Goal: Information Seeking & Learning: Check status

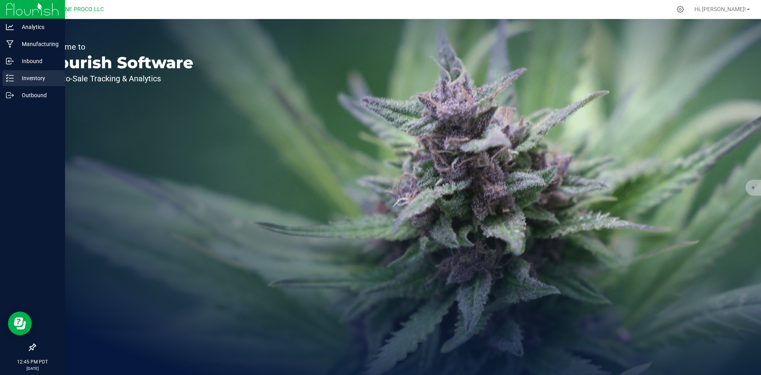
click at [12, 75] on icon at bounding box center [10, 78] width 8 height 8
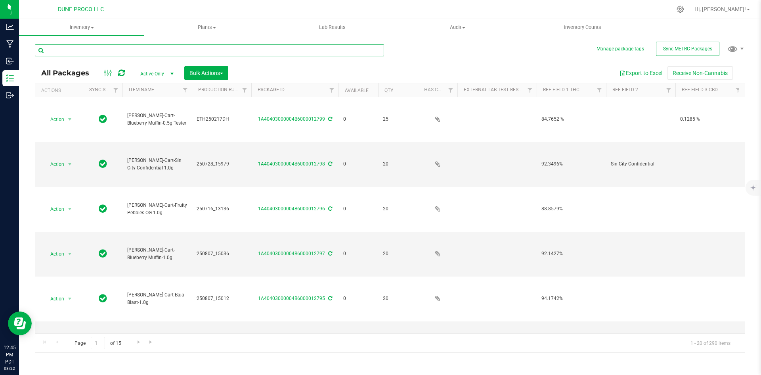
click at [132, 52] on input "text" at bounding box center [209, 50] width 349 height 12
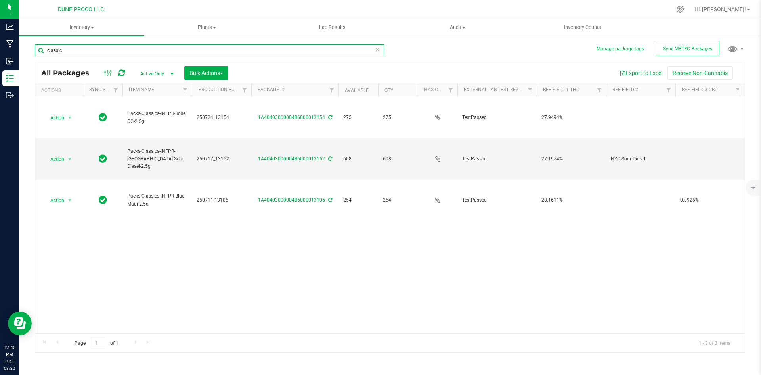
type input "classic"
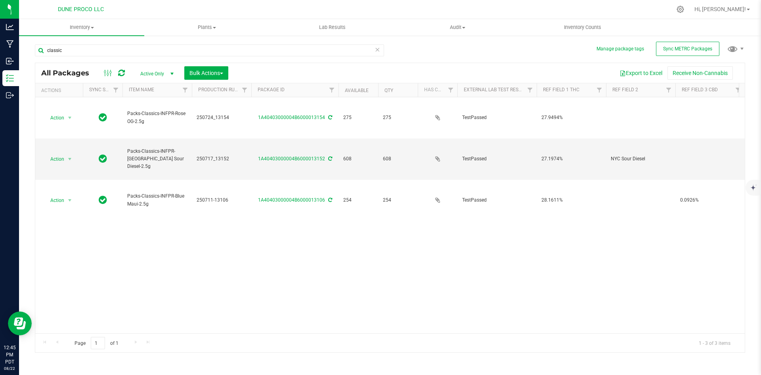
click at [155, 74] on span "Active Only" at bounding box center [156, 73] width 44 height 11
click at [149, 122] on li "All" at bounding box center [155, 122] width 43 height 12
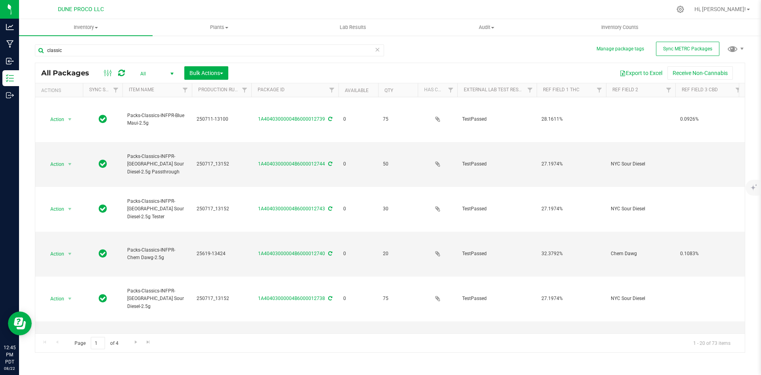
click at [142, 67] on div "All Active Only Lab Samples Locked All External Internal Bulk Actions Add to ma…" at bounding box center [184, 72] width 101 height 13
click at [142, 70] on span "All" at bounding box center [156, 73] width 44 height 11
click at [145, 88] on li "Active Only" at bounding box center [155, 86] width 43 height 12
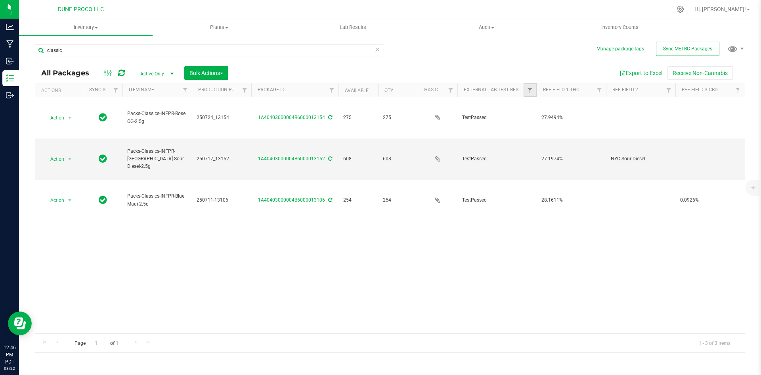
click at [529, 94] on link "Filter" at bounding box center [530, 89] width 13 height 13
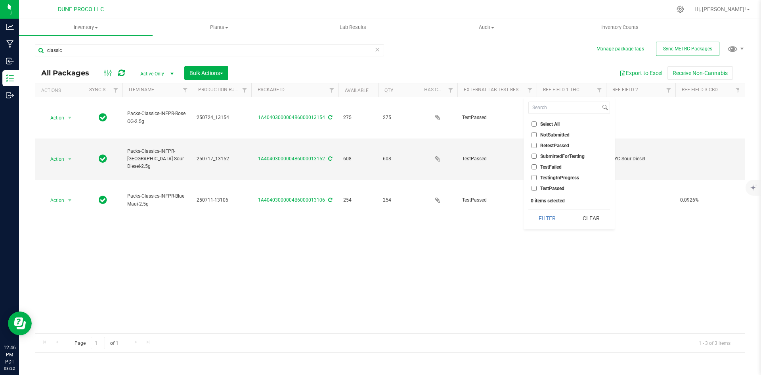
click at [534, 124] on input "Select All" at bounding box center [534, 123] width 5 height 5
checkbox input "true"
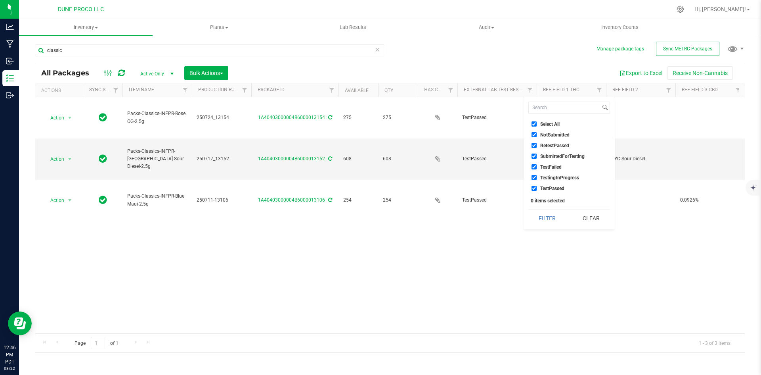
checkbox input "true"
click at [554, 217] on button "Filter" at bounding box center [548, 217] width 38 height 17
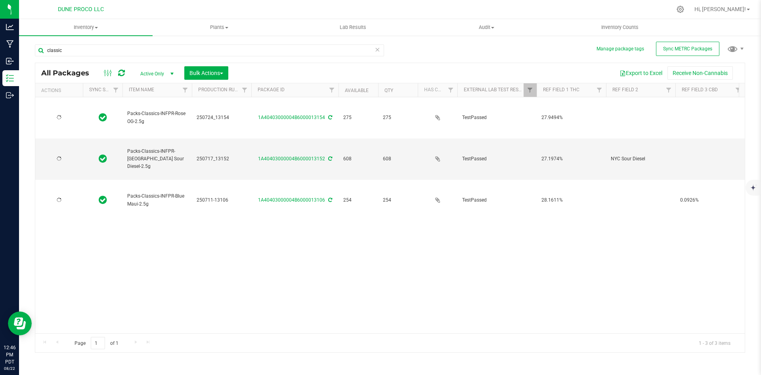
type input "[DATE]"
click at [531, 94] on link "Filter" at bounding box center [530, 89] width 13 height 13
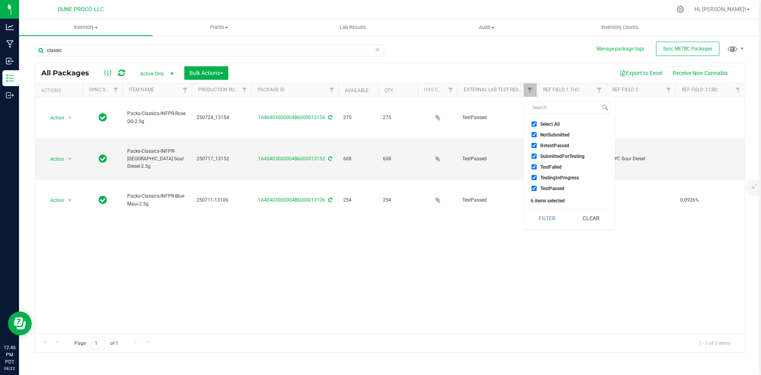
click at [472, 231] on div "Action Action Adjust qty Create package Edit attributes Global inventory Locate…" at bounding box center [390, 215] width 710 height 236
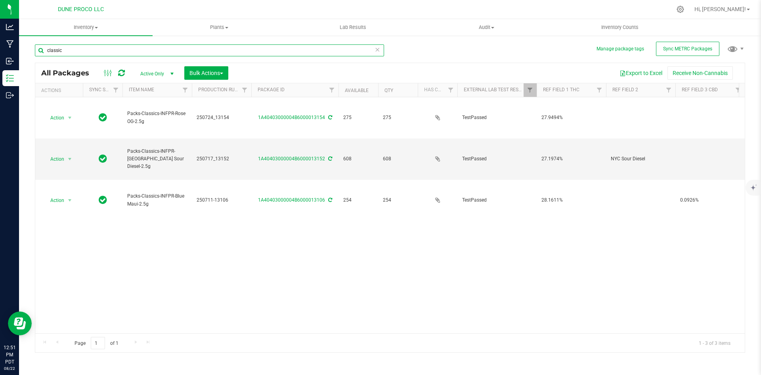
drag, startPoint x: 85, startPoint y: 52, endPoint x: 39, endPoint y: 48, distance: 46.2
click at [39, 48] on input "classic" at bounding box center [209, 50] width 349 height 12
type input "g"
click at [71, 51] on input "classic" at bounding box center [209, 50] width 349 height 12
type input "c"
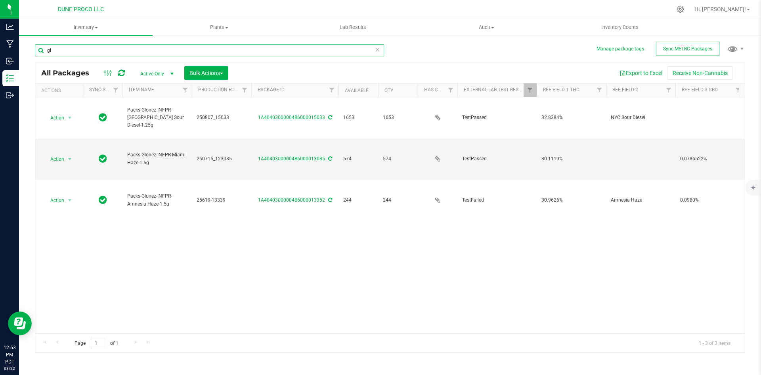
type input "g"
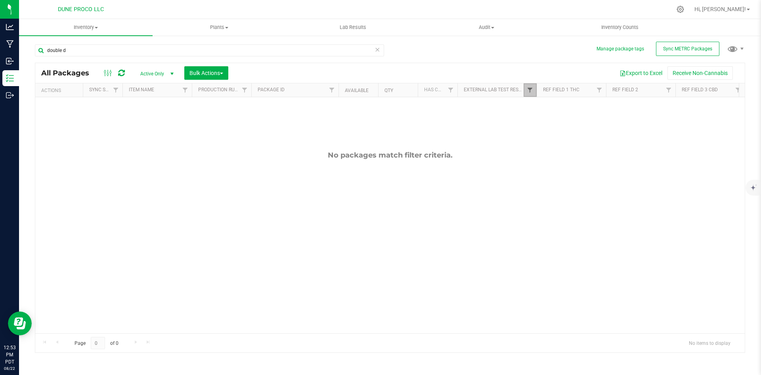
click at [530, 91] on span "Filter" at bounding box center [530, 90] width 6 height 6
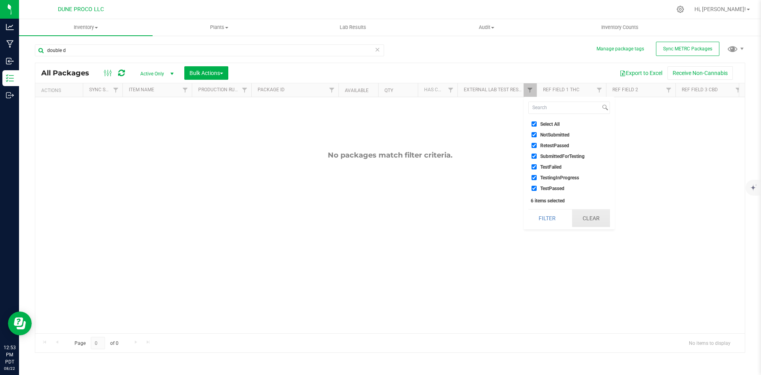
click at [577, 216] on button "Clear" at bounding box center [591, 217] width 38 height 17
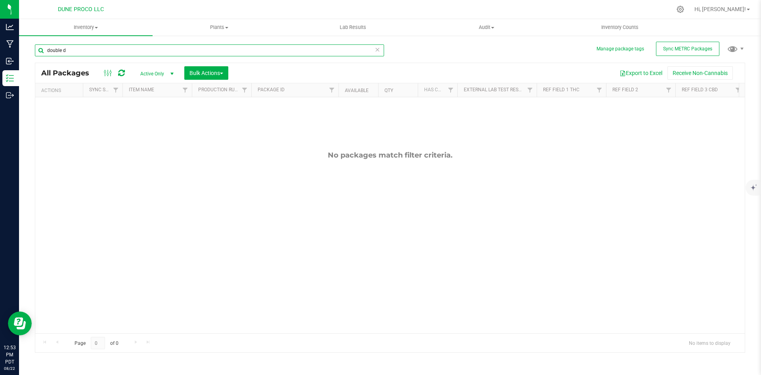
click at [99, 50] on input "double d" at bounding box center [209, 50] width 349 height 12
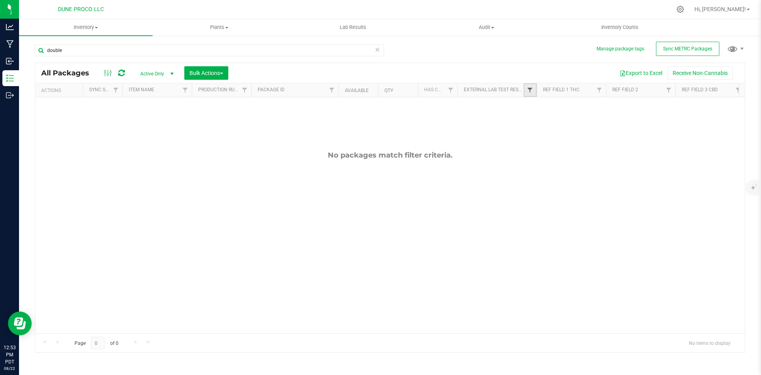
click at [528, 88] on span "Filter" at bounding box center [530, 90] width 6 height 6
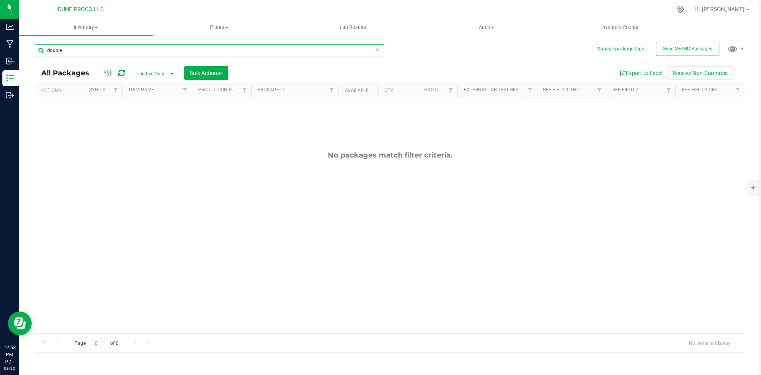
drag, startPoint x: 81, startPoint y: 48, endPoint x: 44, endPoint y: 52, distance: 37.4
click at [44, 52] on input "double" at bounding box center [209, 50] width 349 height 12
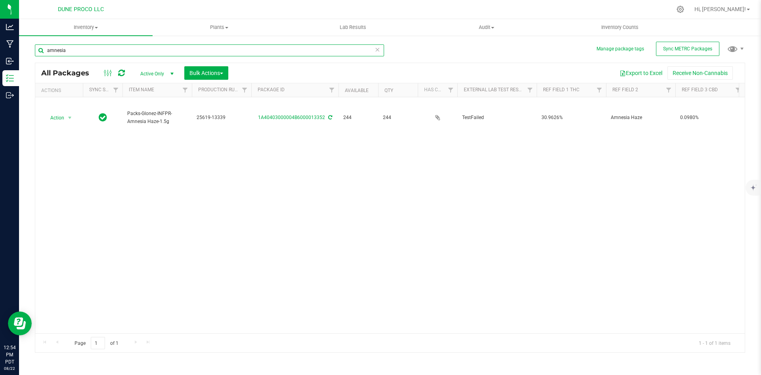
drag, startPoint x: 79, startPoint y: 56, endPoint x: 29, endPoint y: 47, distance: 50.3
click at [29, 47] on div "Manage package tags Sync METRC Packages amnesia All Packages Active Only Active…" at bounding box center [390, 156] width 742 height 242
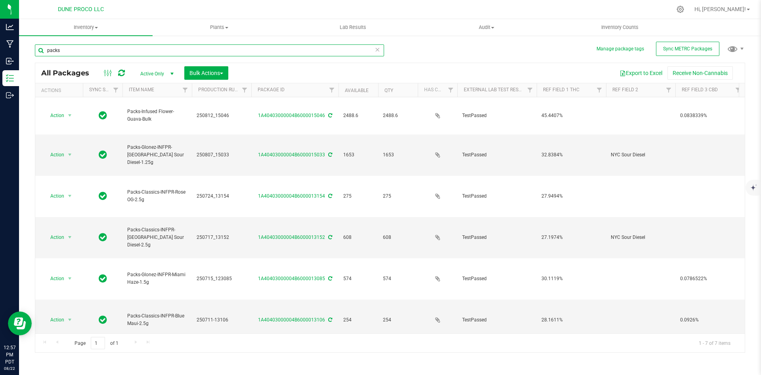
type input "packs"
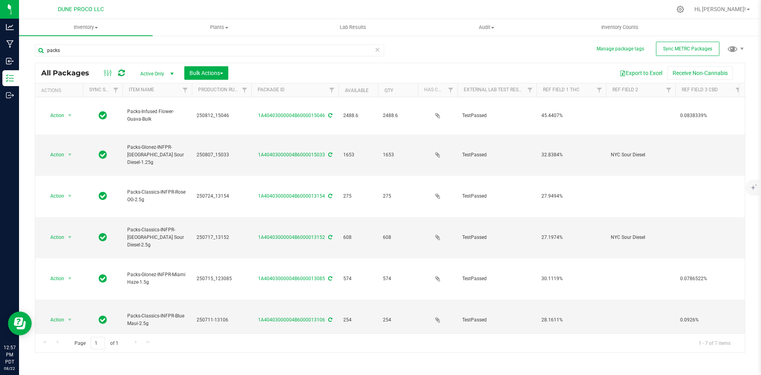
click at [376, 49] on icon at bounding box center [378, 49] width 6 height 10
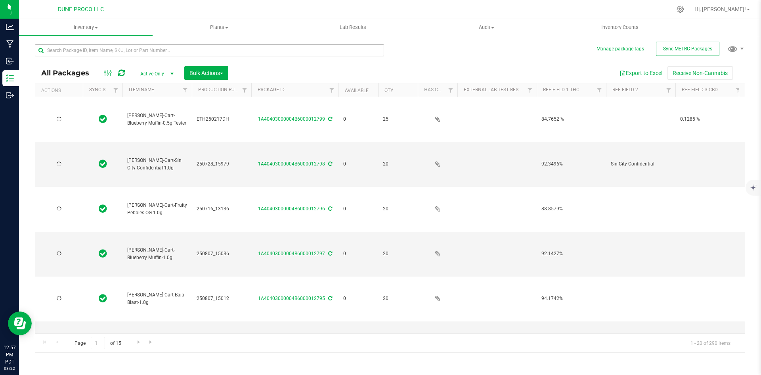
type input "[DATE]"
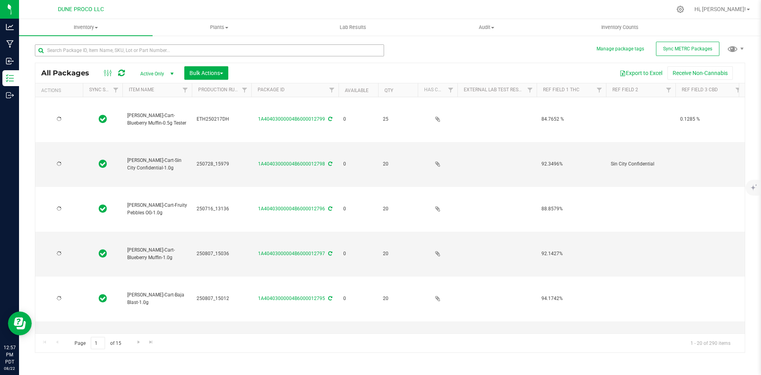
type input "[DATE]"
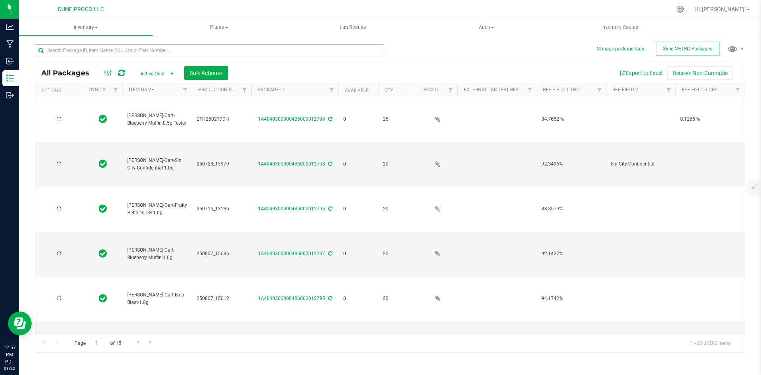
type input "[DATE]"
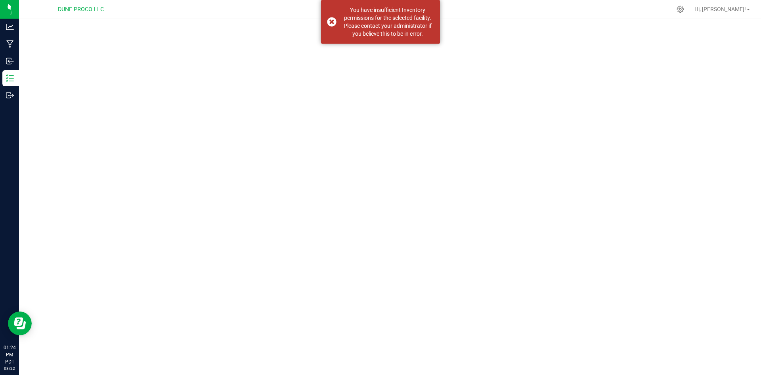
click at [731, 5] on div "Hi, [PERSON_NAME]!" at bounding box center [723, 9] width 62 height 14
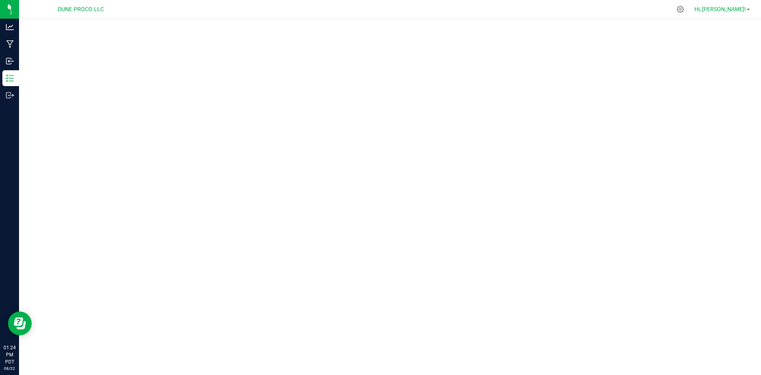
click at [731, 9] on span "Hi, [PERSON_NAME]!" at bounding box center [721, 9] width 52 height 6
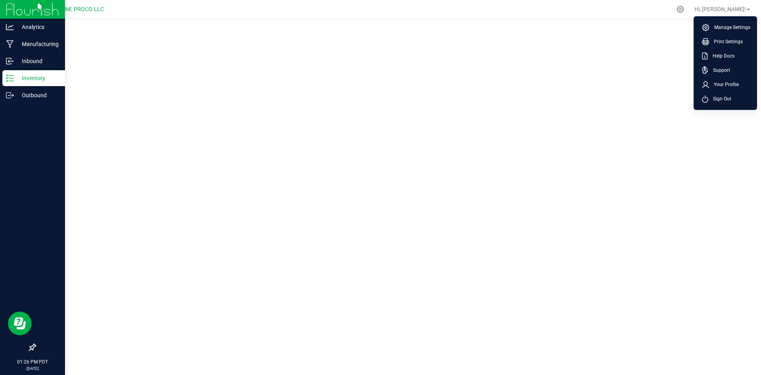
click at [15, 79] on p "Inventory" at bounding box center [38, 78] width 48 height 10
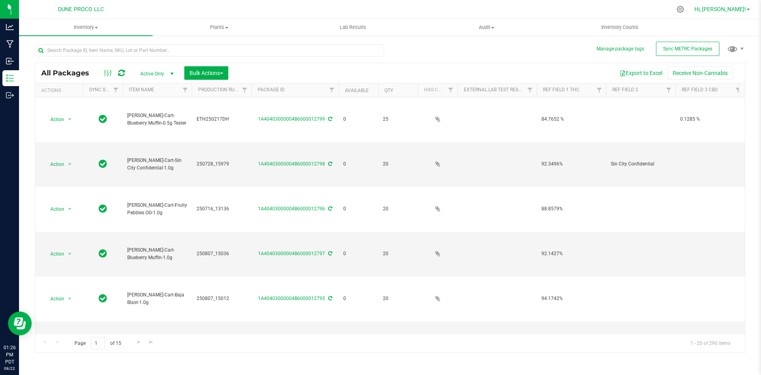
click at [736, 10] on span "Hi, [PERSON_NAME]!" at bounding box center [721, 9] width 52 height 6
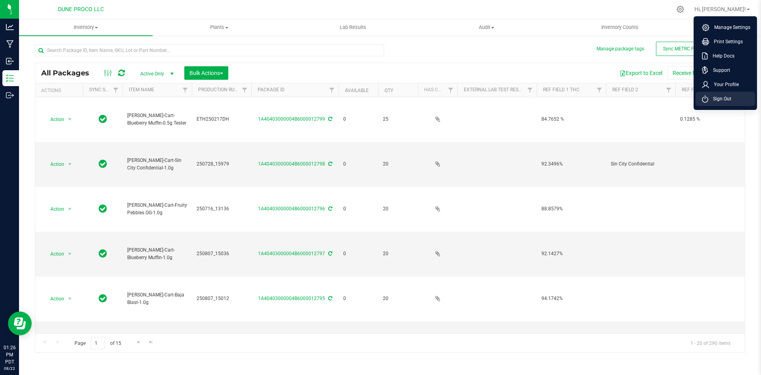
click at [718, 97] on span "Sign Out" at bounding box center [720, 99] width 23 height 8
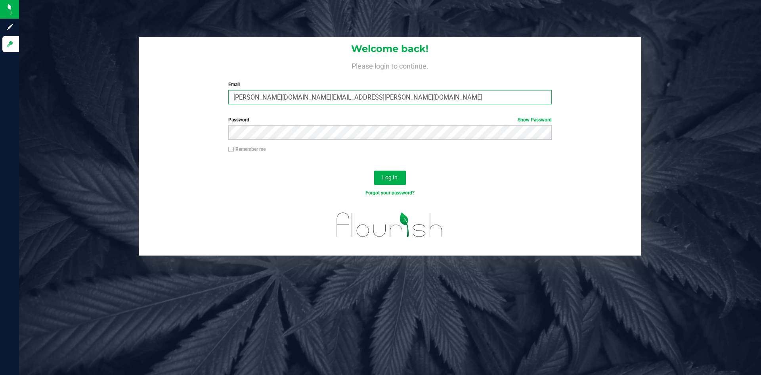
click at [280, 98] on input "[PERSON_NAME][DOMAIN_NAME][EMAIL_ADDRESS][PERSON_NAME][DOMAIN_NAME]" at bounding box center [389, 97] width 323 height 14
type input "doug.rowell@perfectharvestco.com"
click at [374, 170] on button "Log In" at bounding box center [390, 177] width 32 height 14
